Goal: Information Seeking & Learning: Learn about a topic

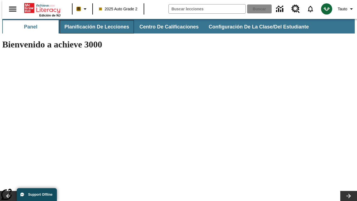
click at [93, 27] on button "Planificación de lecciones" at bounding box center [97, 26] width 74 height 13
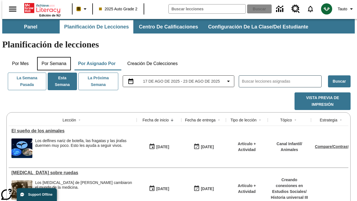
click at [52, 57] on button "Por semana" at bounding box center [54, 63] width 34 height 13
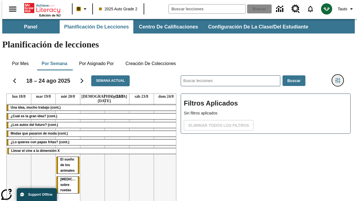
click at [340, 78] on icon "Menú lateral de filtros" at bounding box center [337, 80] width 5 height 5
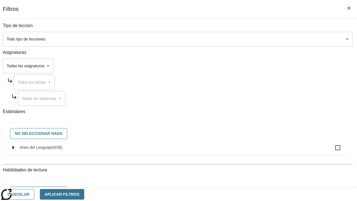
click at [246, 39] on body "[MEDICAL_DATA] al contenido principal Edición de NJ B 2025 Auto Grade 2 Buscar …" at bounding box center [178, 138] width 352 height 238
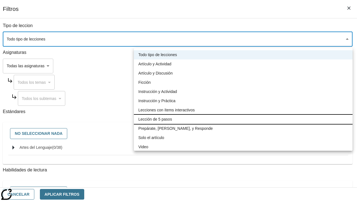
click at [243, 119] on li "Lección de 5 pasos" at bounding box center [243, 119] width 219 height 9
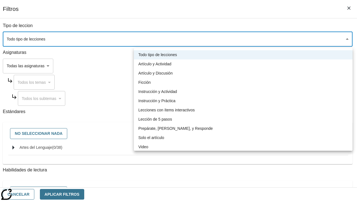
type input "1"
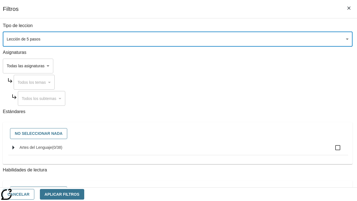
click at [246, 135] on body "[MEDICAL_DATA] al contenido principal Edición de NJ B 2025 Auto Grade 2 Buscar …" at bounding box center [178, 138] width 352 height 238
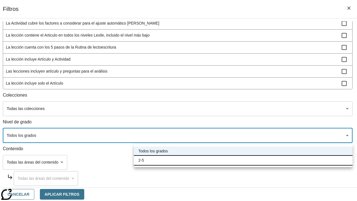
click at [243, 160] on li "2-5" at bounding box center [243, 160] width 219 height 9
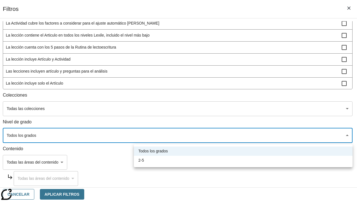
type input "1"
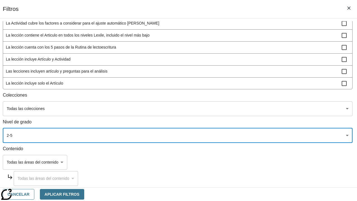
click at [246, 98] on span "La lección incluye video" at bounding box center [174, 95] width 336 height 6
checkbox input "true"
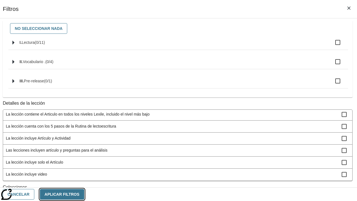
click at [84, 194] on button "Aplicar Filtros" at bounding box center [62, 194] width 44 height 11
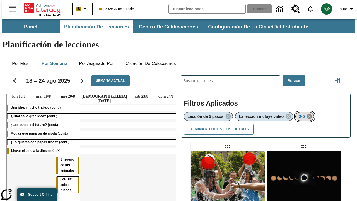
click at [310, 113] on icon "Eliminar 2-5 el ítem seleccionado del filtro" at bounding box center [309, 116] width 6 height 6
click at [340, 78] on icon "Menú lateral de filtros" at bounding box center [337, 80] width 5 height 5
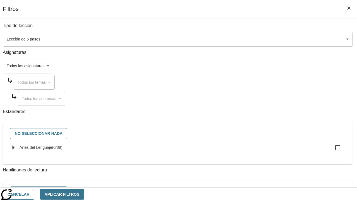
click at [62, 149] on span "Artes del Lenguaje" at bounding box center [57, 147] width 10 height 4
click at [332, 150] on input "Artes del Lenguaje ( 0 / 38 )" at bounding box center [338, 148] width 12 height 12
checkbox input "true"
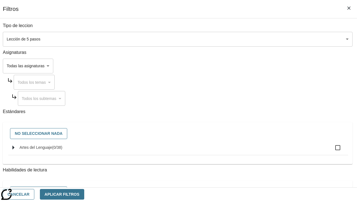
checkbox input "true"
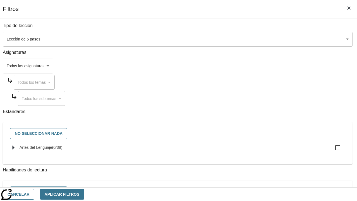
checkbox input "true"
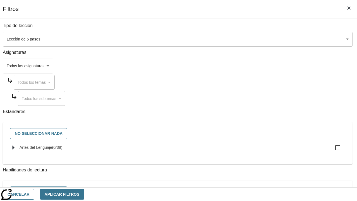
checkbox input "true"
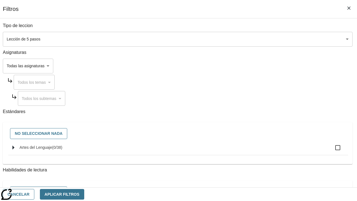
checkbox input "true"
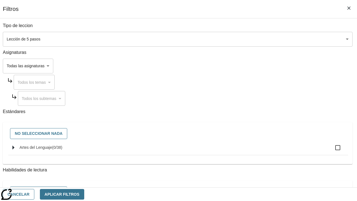
checkbox input "true"
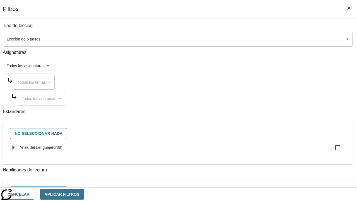
checkbox input "true"
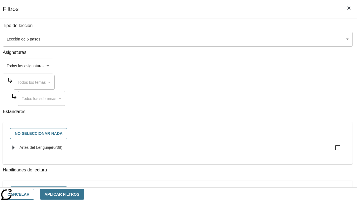
checkbox input "true"
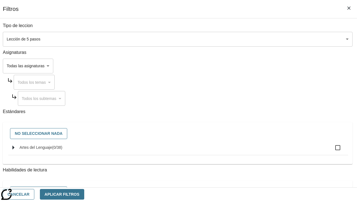
checkbox input "true"
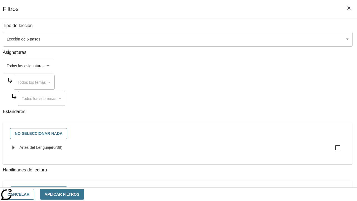
checkbox input "true"
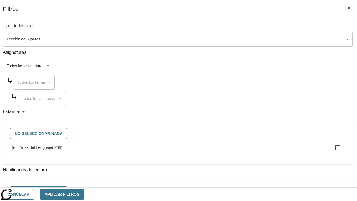
checkbox input "true"
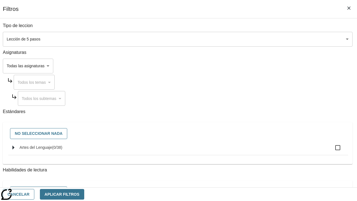
checkbox input "true"
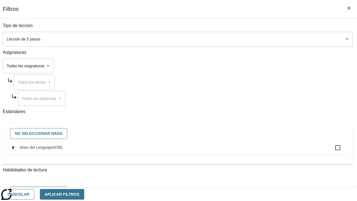
checkbox input "true"
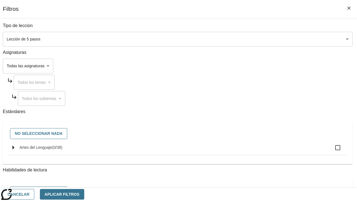
checkbox input "true"
click at [84, 194] on button "Aplicar Filtros" at bounding box center [62, 194] width 44 height 11
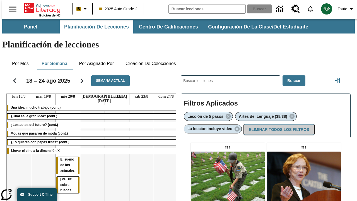
click at [278, 124] on button "Eliminar todos los filtros" at bounding box center [279, 129] width 70 height 11
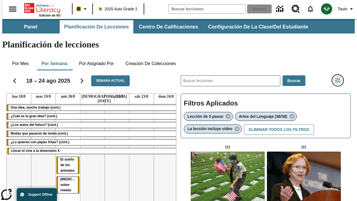
click at [340, 78] on icon "Menú lateral de filtros" at bounding box center [337, 80] width 5 height 5
